Goal: Task Accomplishment & Management: Manage account settings

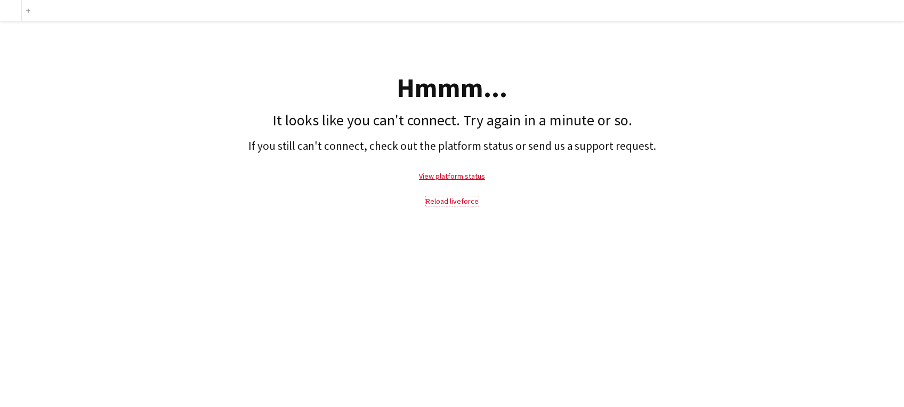
click at [445, 199] on link "Reload liveforce" at bounding box center [452, 201] width 53 height 10
click at [435, 202] on link "Reload liveforce" at bounding box center [452, 201] width 53 height 10
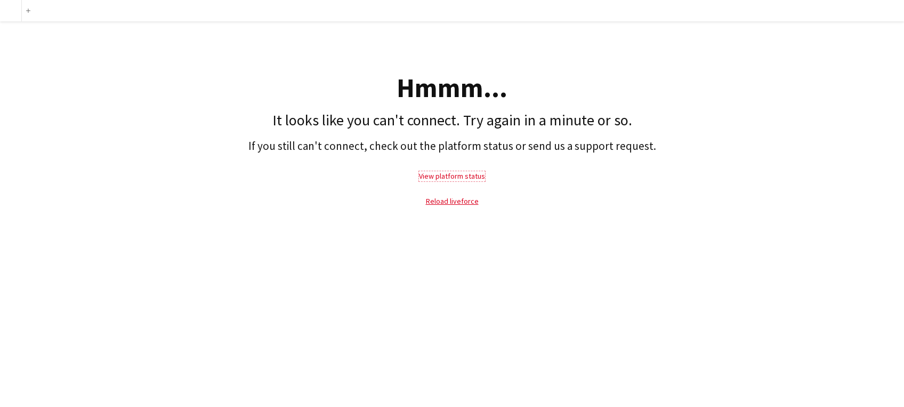
click at [466, 171] on link "View platform status" at bounding box center [452, 176] width 66 height 10
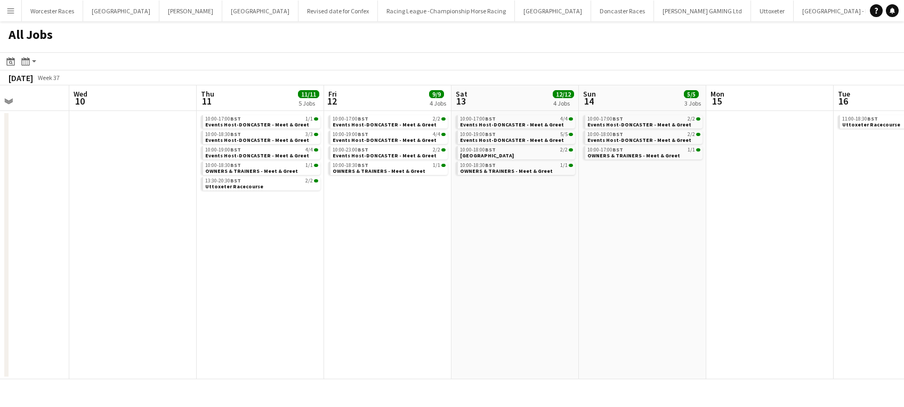
scroll to position [0, 326]
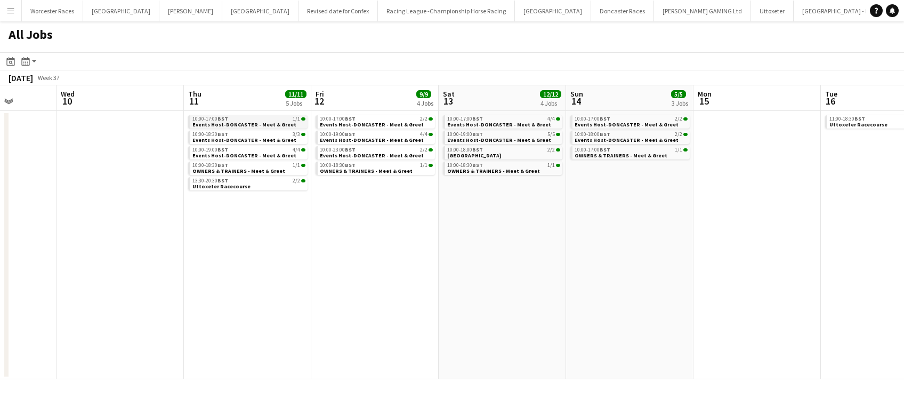
click at [244, 123] on span "Events Host-DONCASTER - Meet & Greet" at bounding box center [244, 124] width 104 height 7
click at [373, 152] on span "Events Host-DONCASTER - Meet & Greet" at bounding box center [372, 155] width 104 height 7
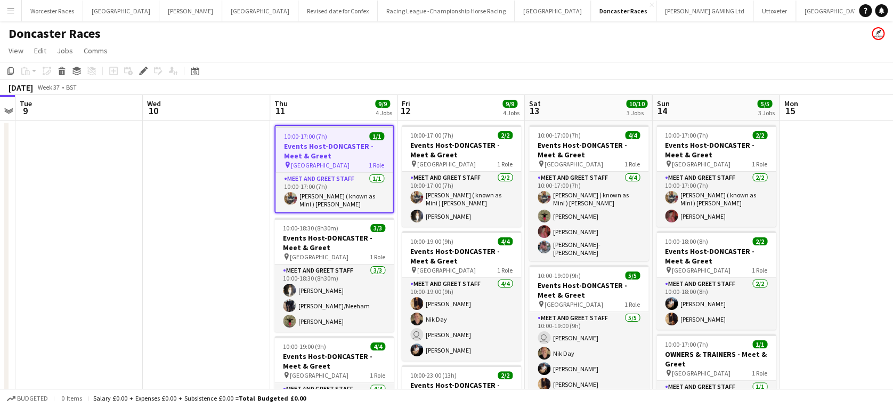
click at [823, 300] on app-date-cell at bounding box center [843, 345] width 127 height 451
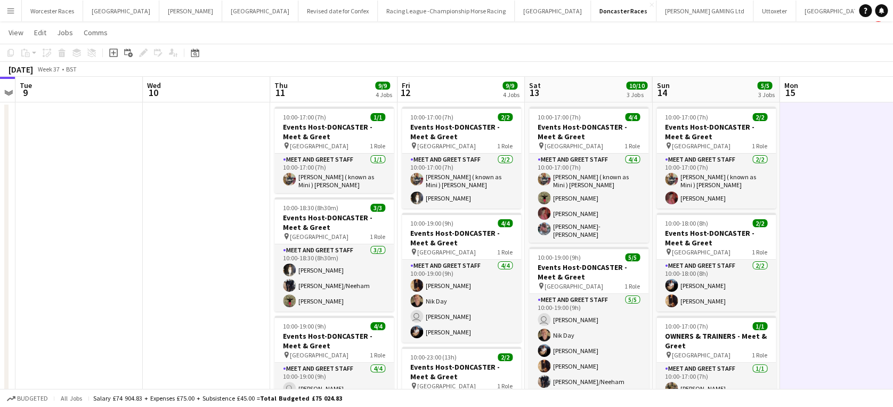
scroll to position [19, 0]
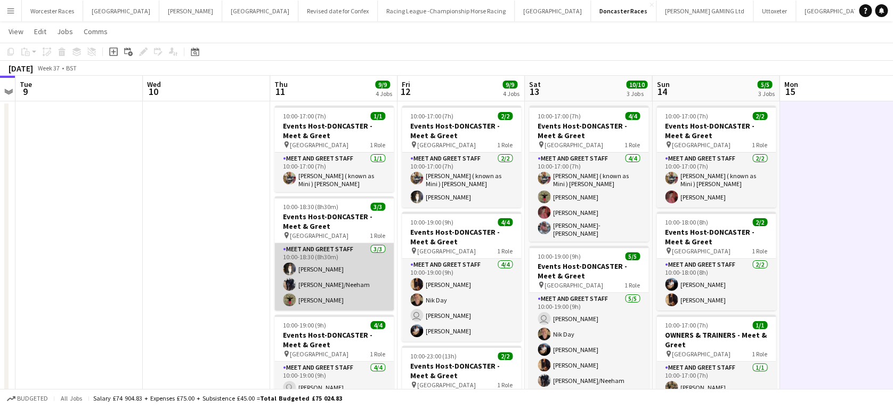
click at [315, 268] on app-card-role "Meet and Greet Staff [DATE] 10:00-18:30 (8h30m) [PERSON_NAME] [PERSON_NAME]/[PE…" at bounding box center [333, 276] width 119 height 67
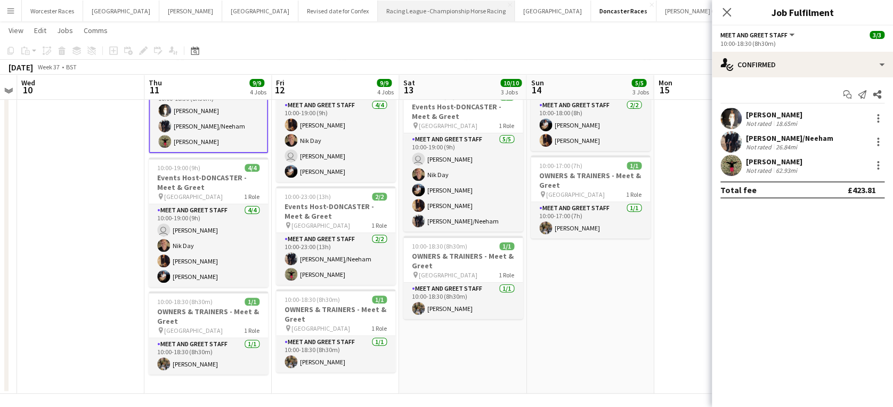
scroll to position [182, 0]
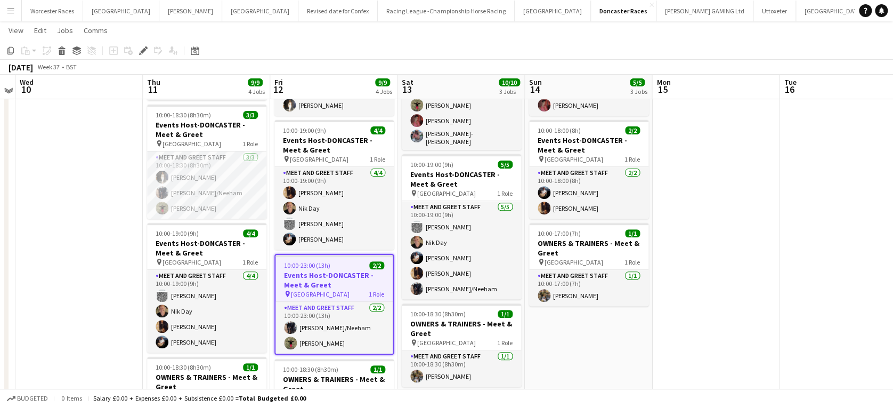
scroll to position [111, 0]
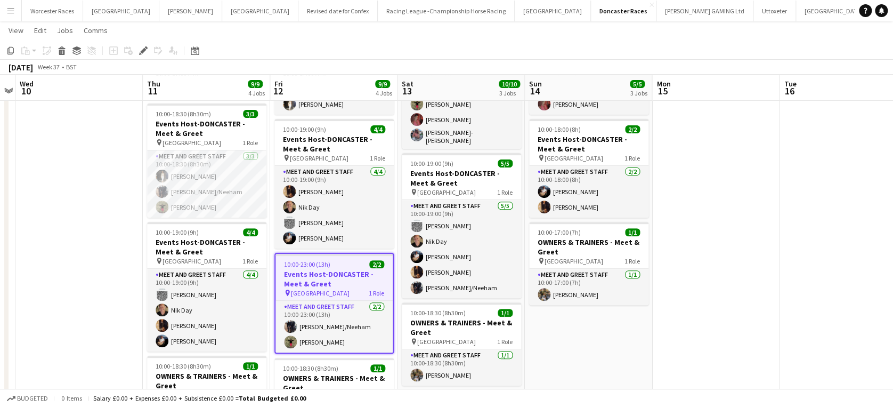
click at [294, 270] on h3 "Events Host-DONCASTER - Meet & Greet" at bounding box center [334, 278] width 117 height 19
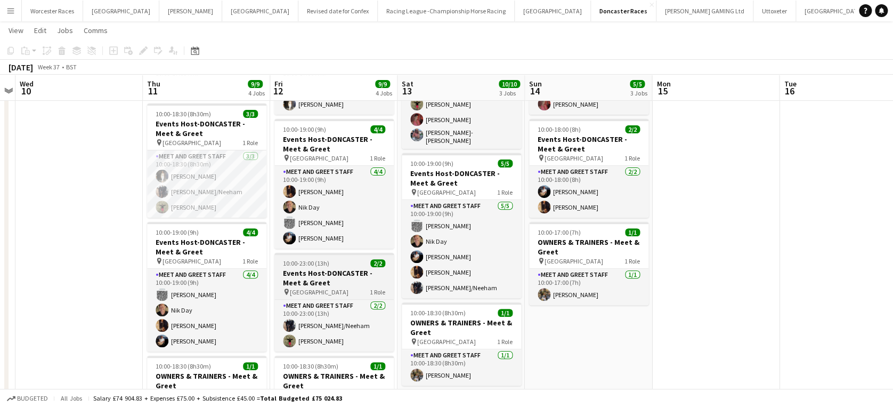
click at [294, 270] on h3 "Events Host-DONCASTER - Meet & Greet" at bounding box center [333, 277] width 119 height 19
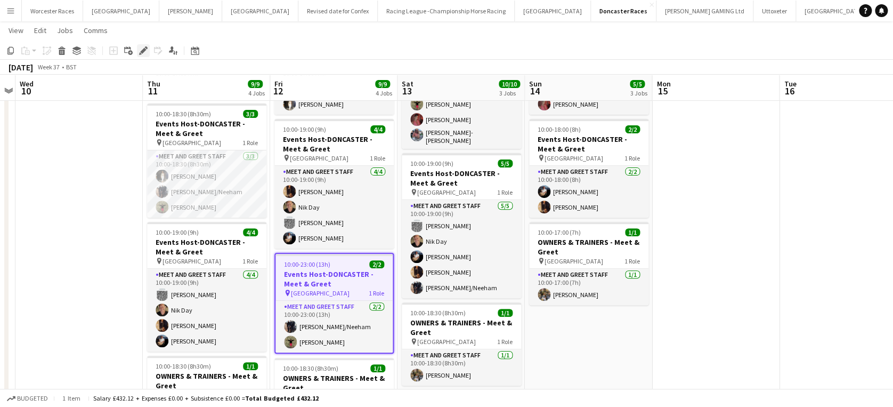
click at [140, 51] on icon "Edit" at bounding box center [143, 50] width 9 height 9
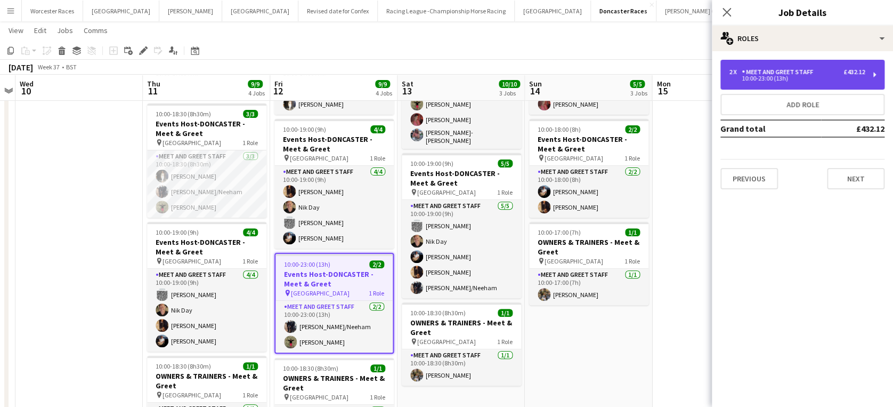
click at [814, 71] on div "Meet and Greet Staff" at bounding box center [780, 71] width 76 height 7
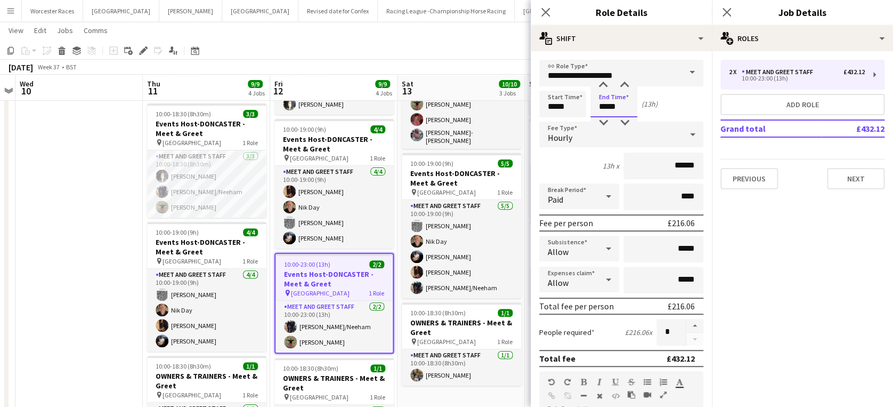
click at [619, 107] on input "*****" at bounding box center [613, 104] width 47 height 27
click at [602, 120] on div at bounding box center [603, 122] width 21 height 11
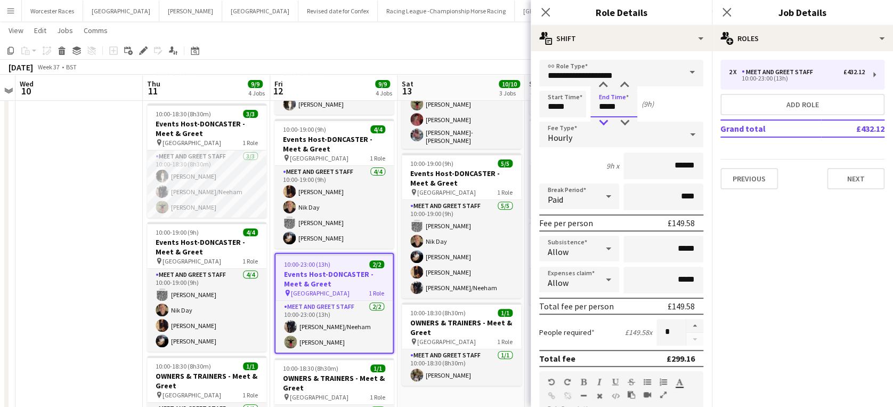
click at [602, 120] on div at bounding box center [603, 122] width 21 height 11
click at [623, 82] on div at bounding box center [624, 85] width 21 height 11
type input "*****"
click at [623, 82] on div at bounding box center [624, 85] width 21 height 11
click at [541, 13] on icon "Close pop-in" at bounding box center [545, 12] width 10 height 10
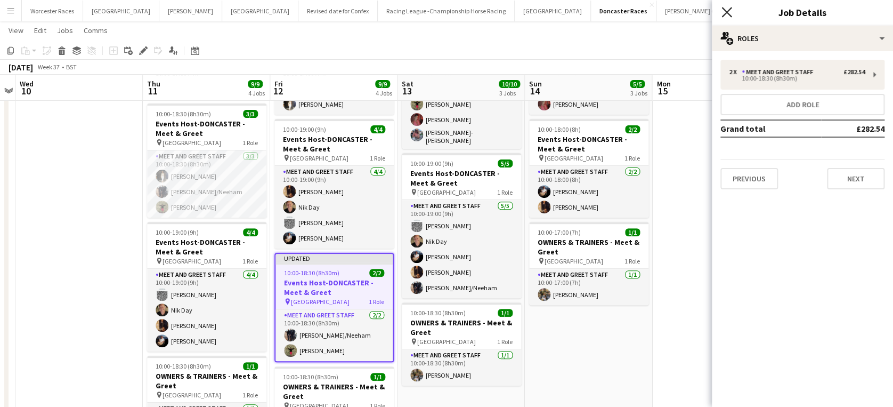
click at [729, 14] on icon at bounding box center [727, 12] width 10 height 10
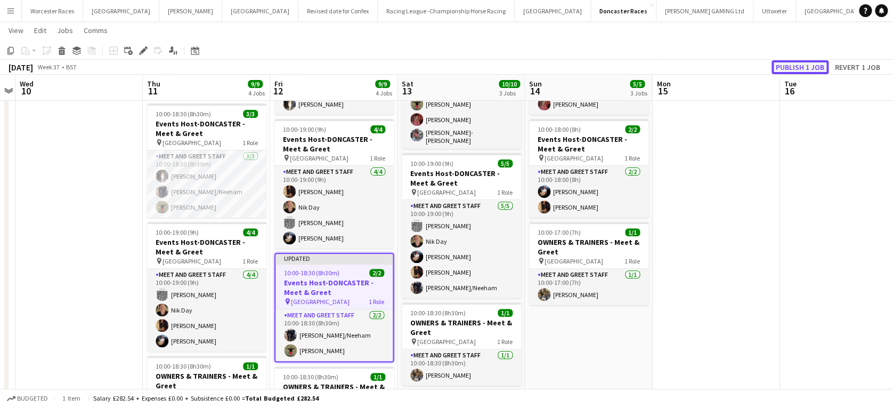
click at [794, 65] on button "Publish 1 job" at bounding box center [800, 67] width 57 height 14
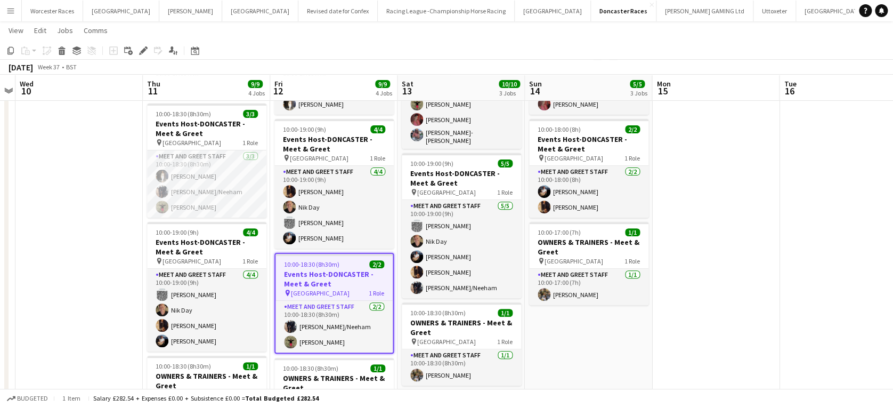
click at [742, 221] on app-date-cell at bounding box center [715, 239] width 127 height 460
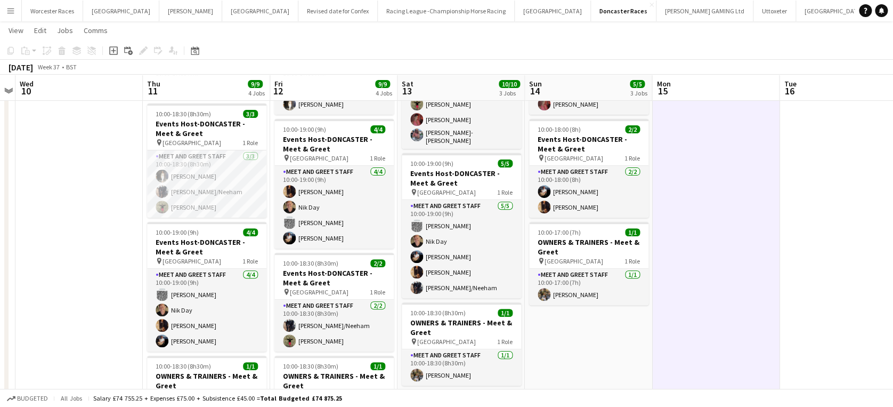
click at [733, 201] on app-date-cell at bounding box center [715, 239] width 127 height 460
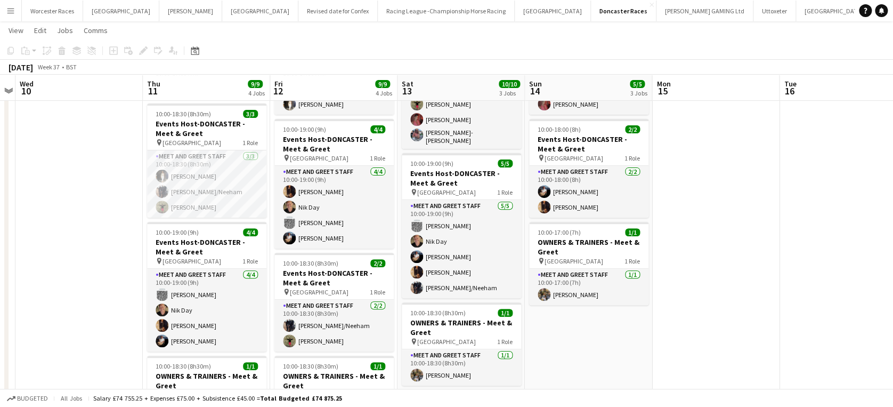
click at [733, 201] on app-date-cell at bounding box center [715, 239] width 127 height 460
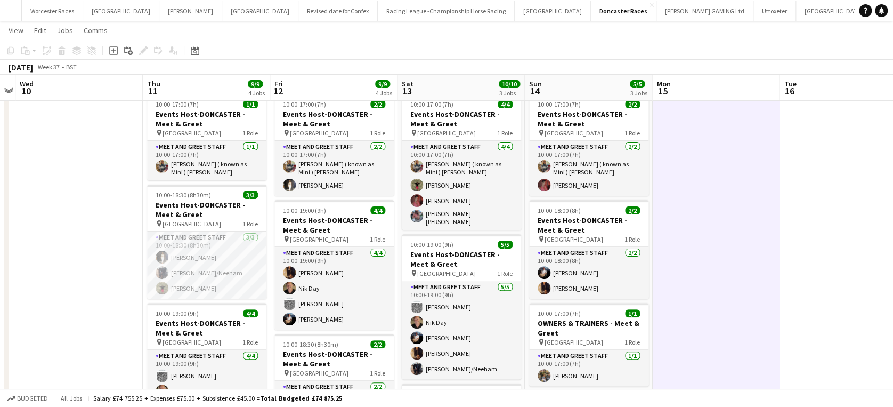
scroll to position [0, 0]
